Goal: Task Accomplishment & Management: Manage account settings

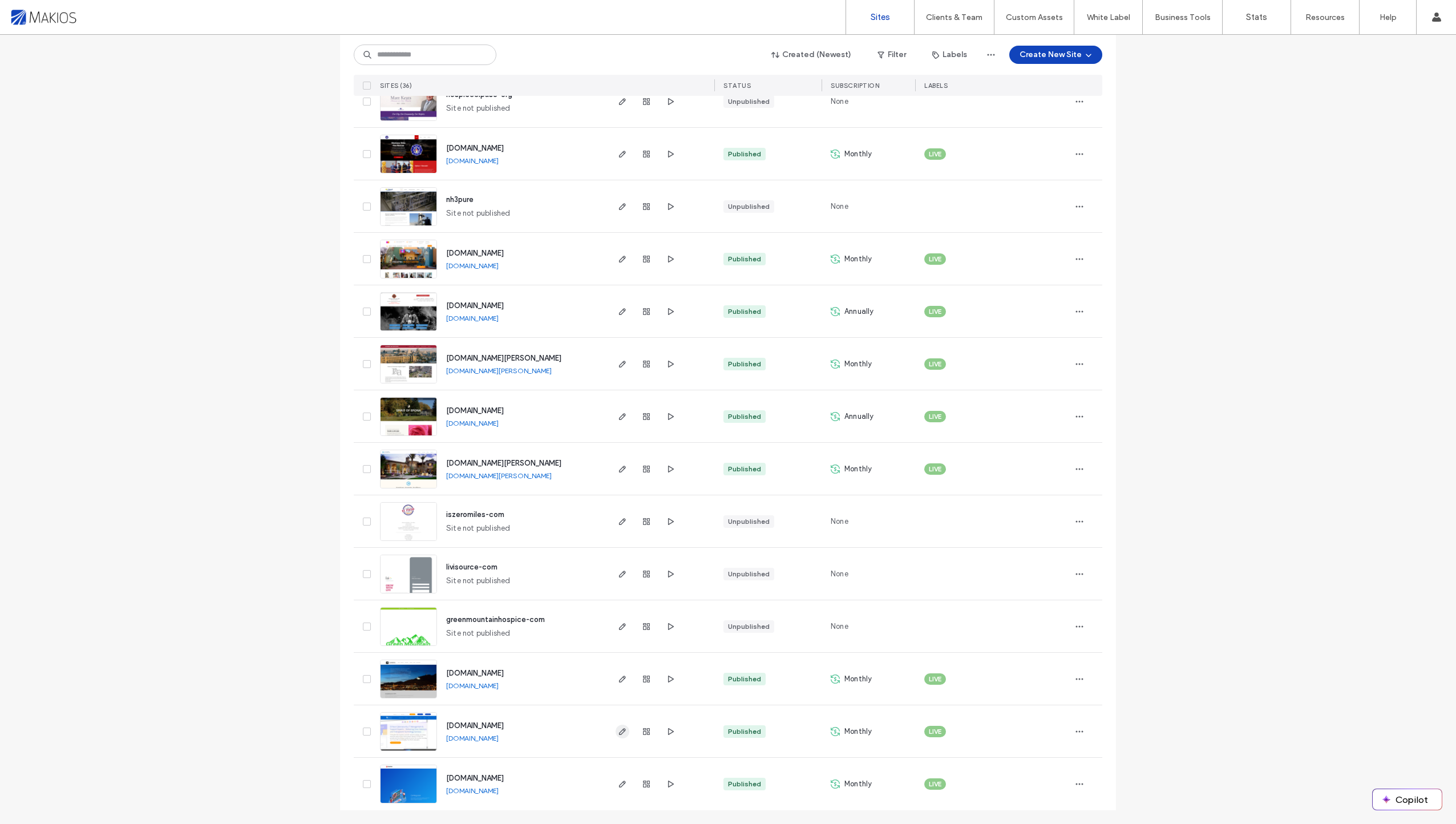
click at [618, 734] on icon "button" at bounding box center [623, 732] width 9 height 9
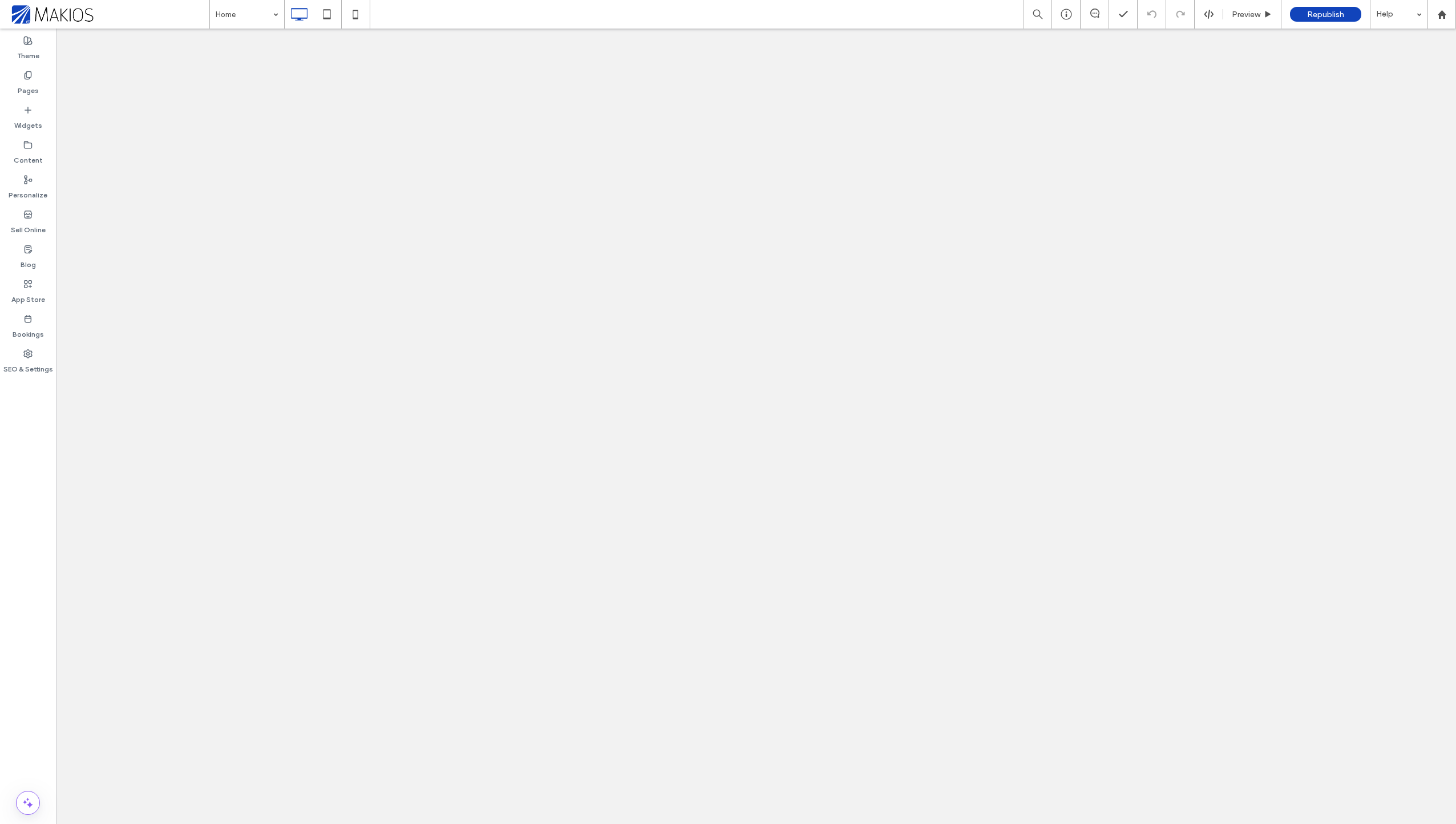
click at [31, 158] on label "Content" at bounding box center [28, 157] width 29 height 16
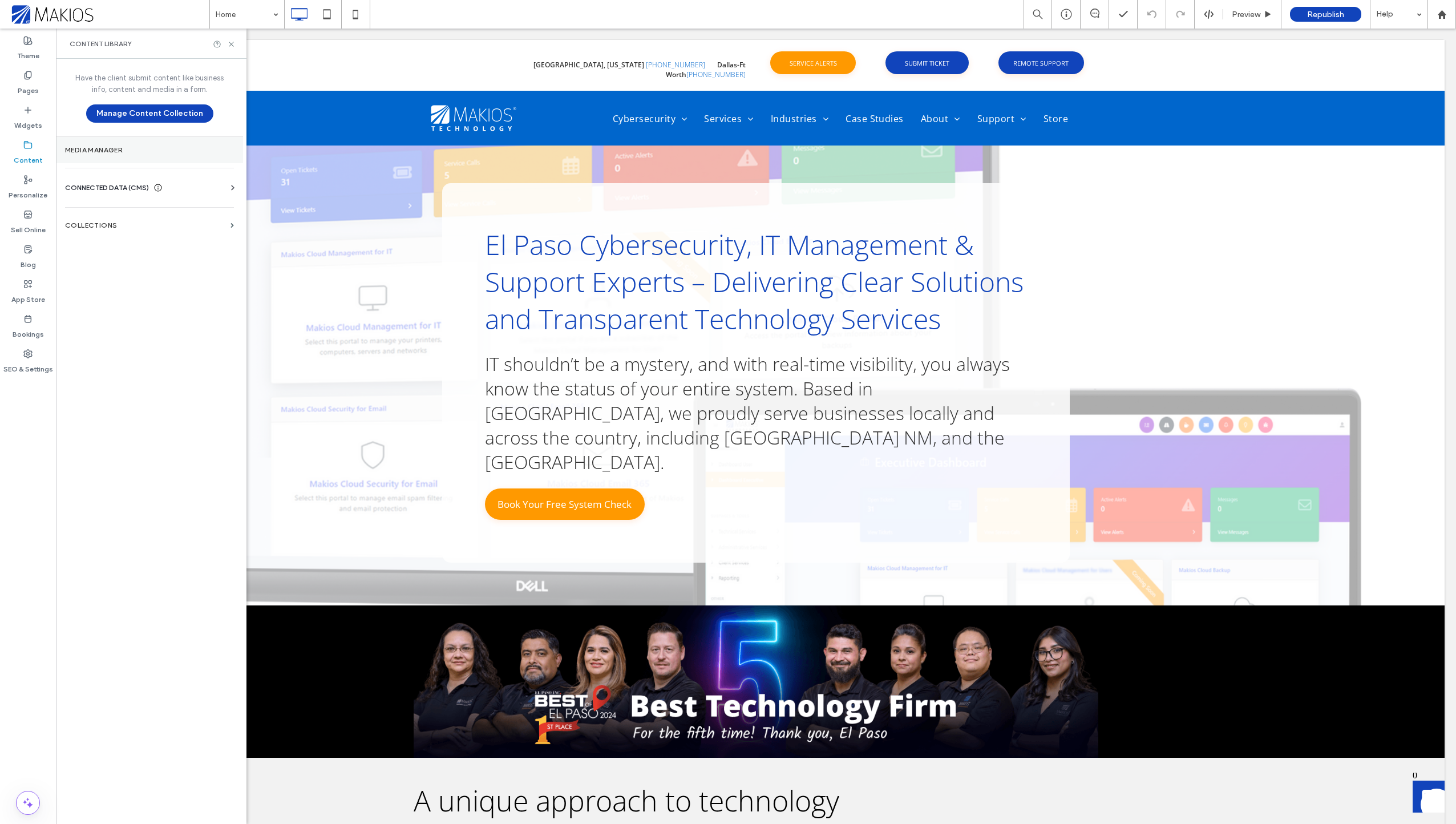
click at [141, 153] on label "Media Manager" at bounding box center [149, 150] width 169 height 8
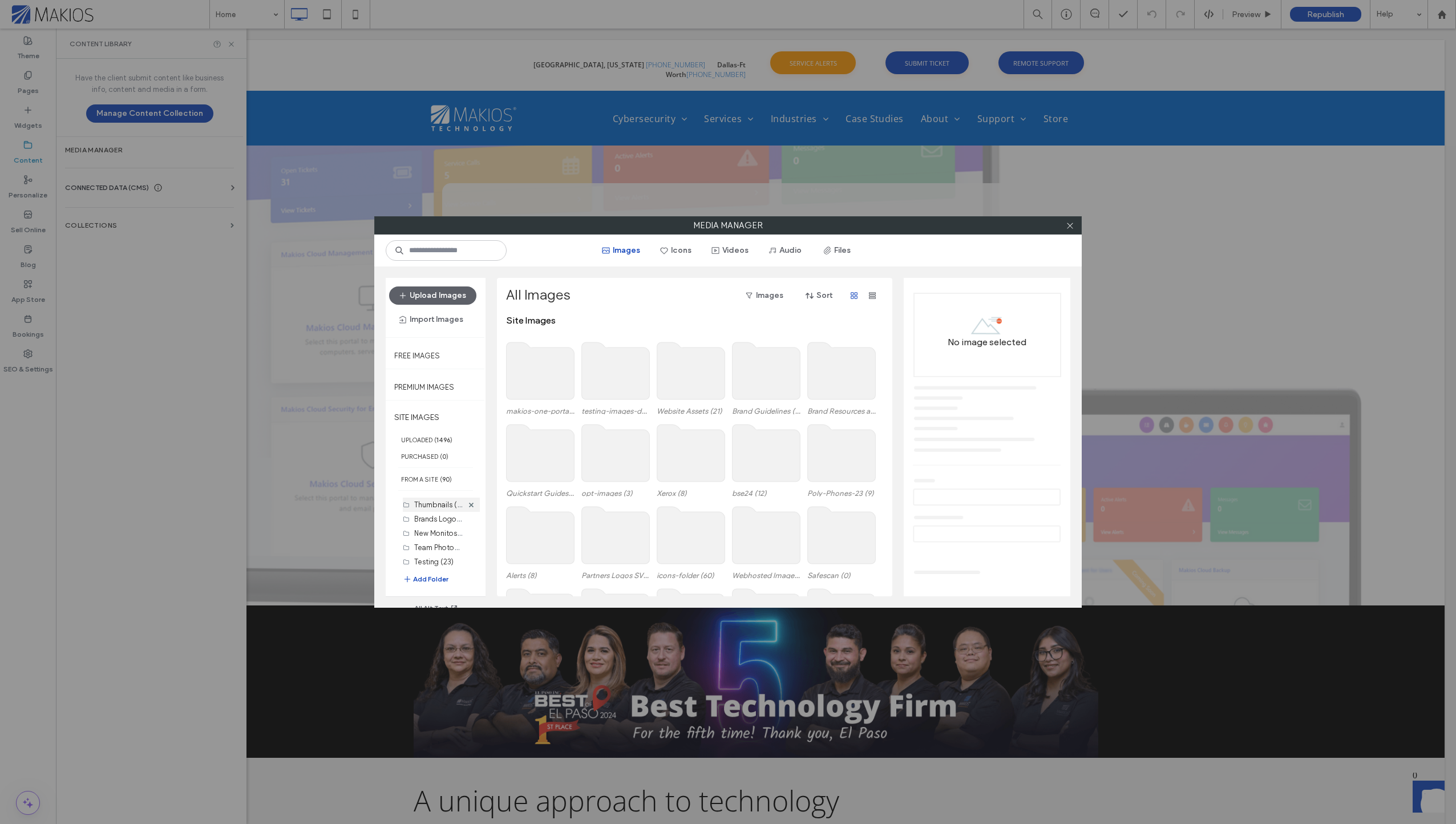
scroll to position [114, 0]
click at [426, 514] on label "New Monitos (17)" at bounding box center [443, 514] width 57 height 11
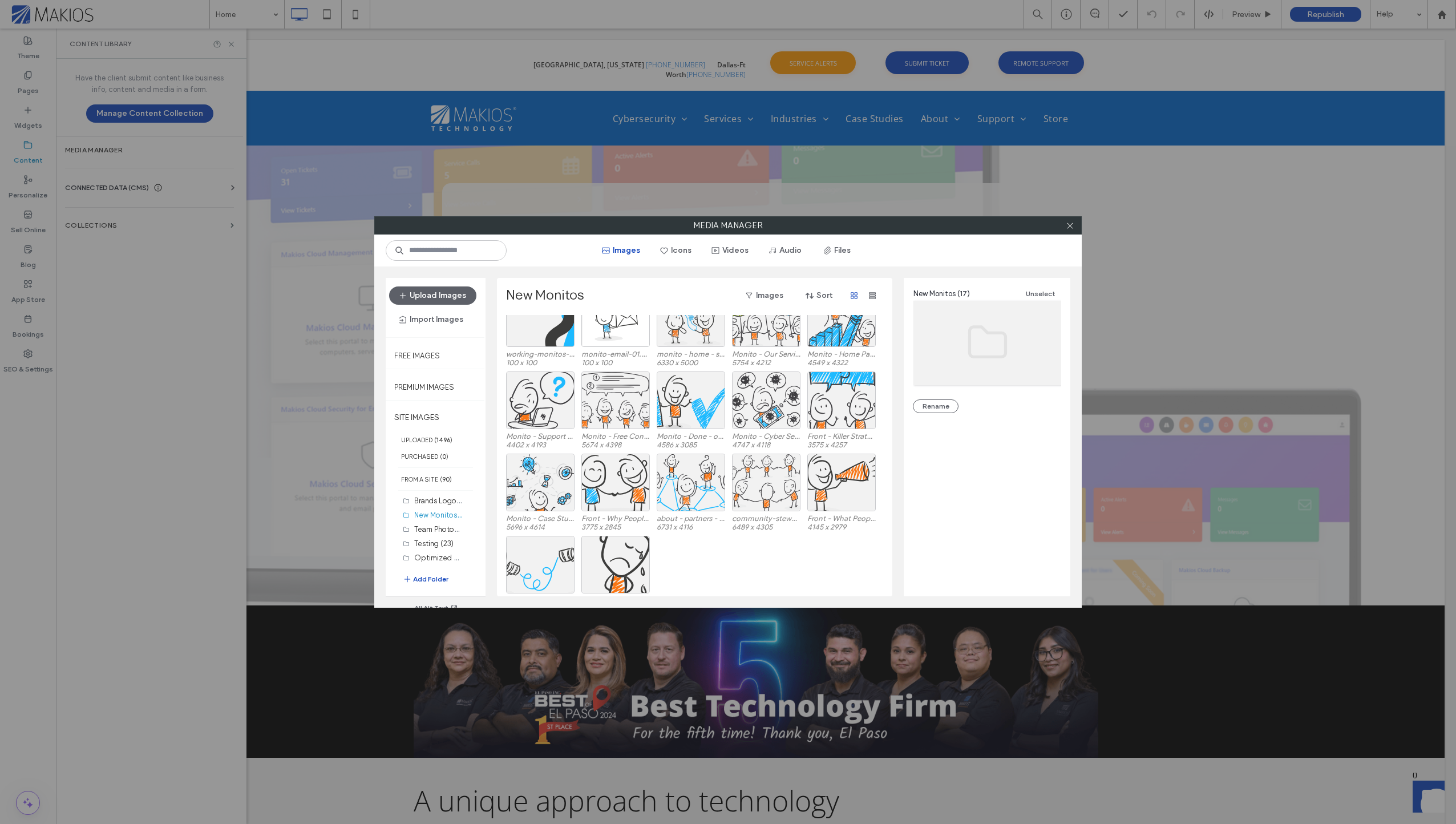
scroll to position [47, 0]
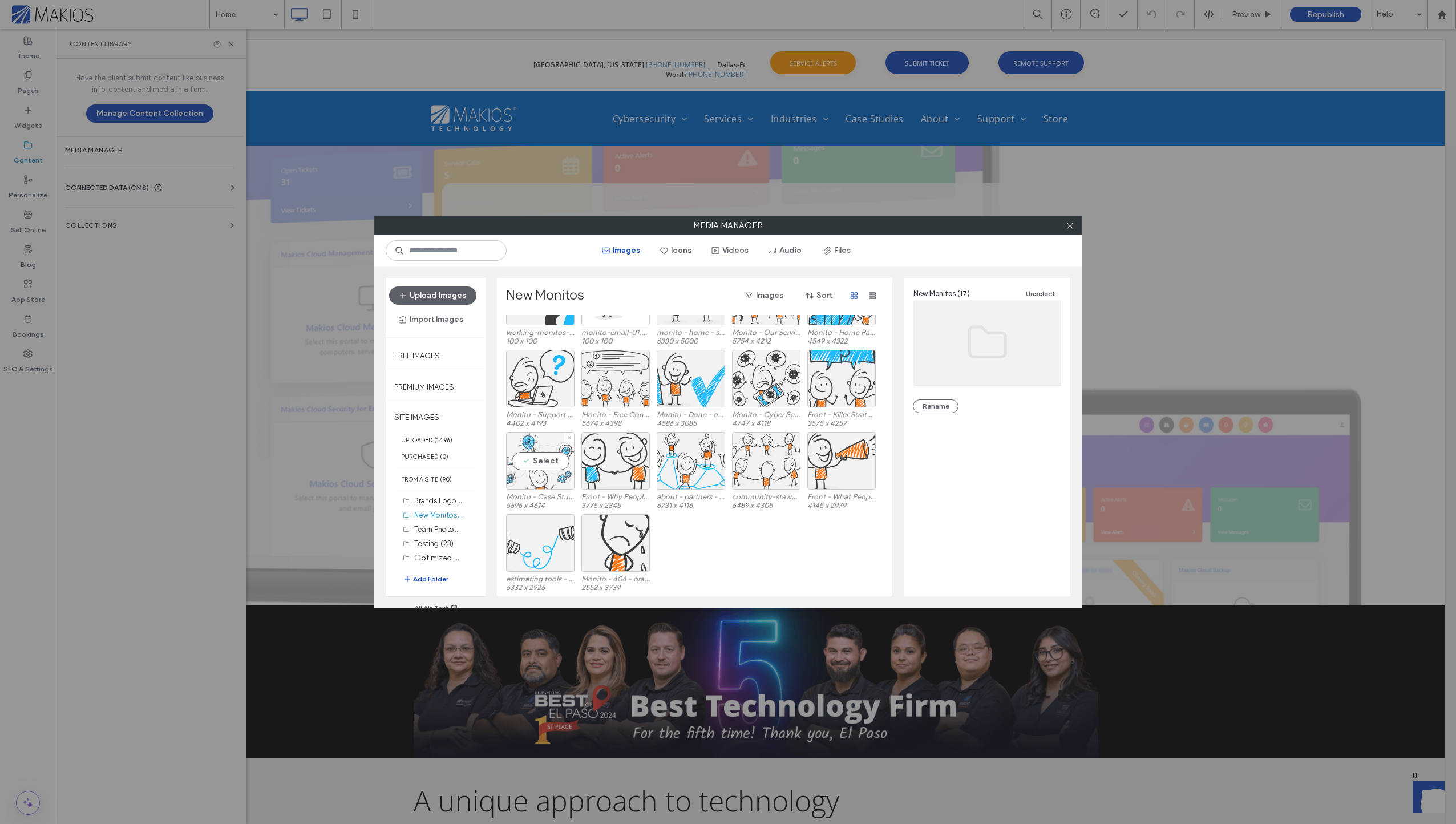
click at [542, 458] on div "Select" at bounding box center [540, 460] width 69 height 57
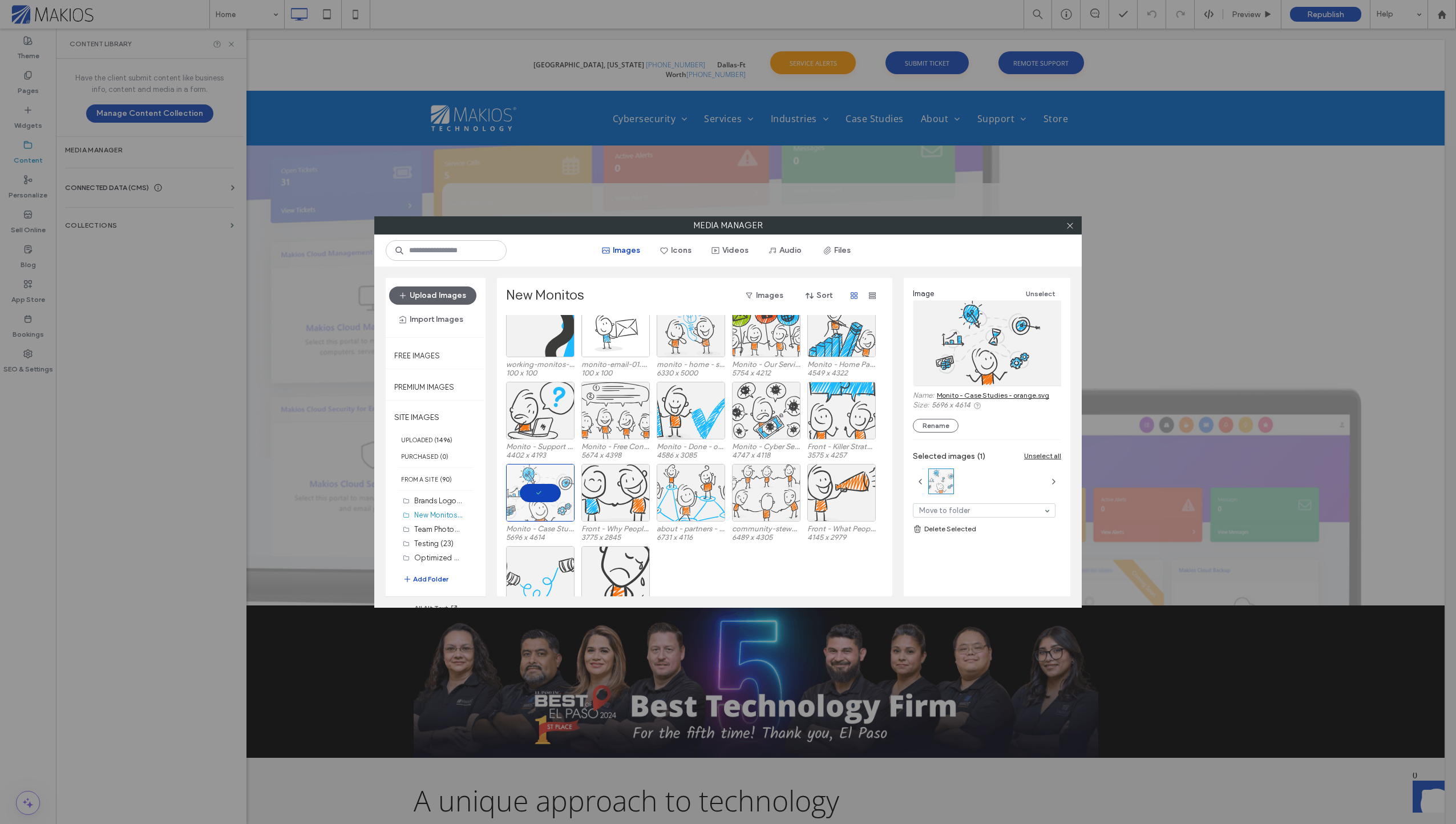
scroll to position [0, 0]
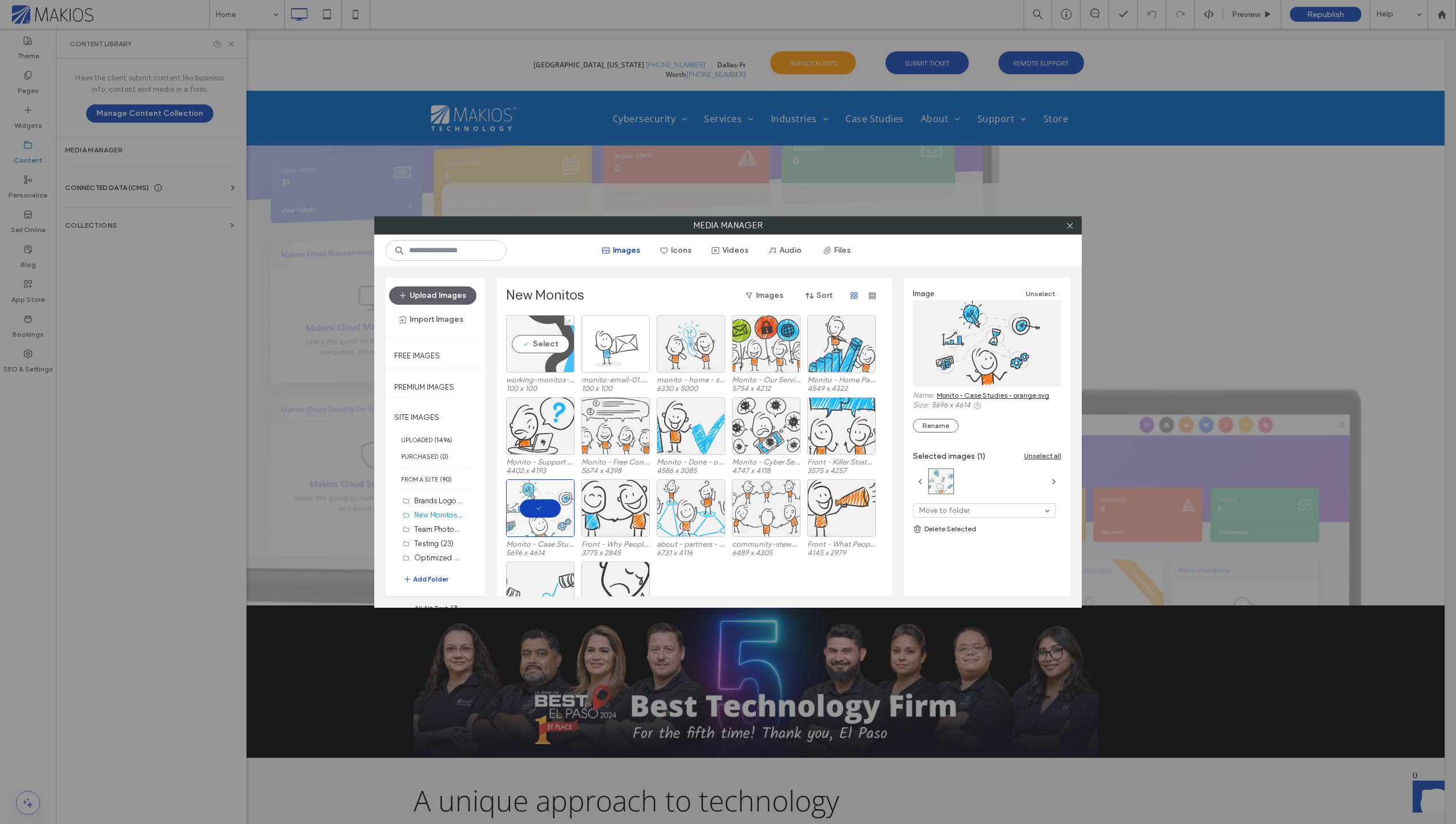
click at [546, 346] on div "Select" at bounding box center [540, 343] width 69 height 57
